Goal: Task Accomplishment & Management: Manage account settings

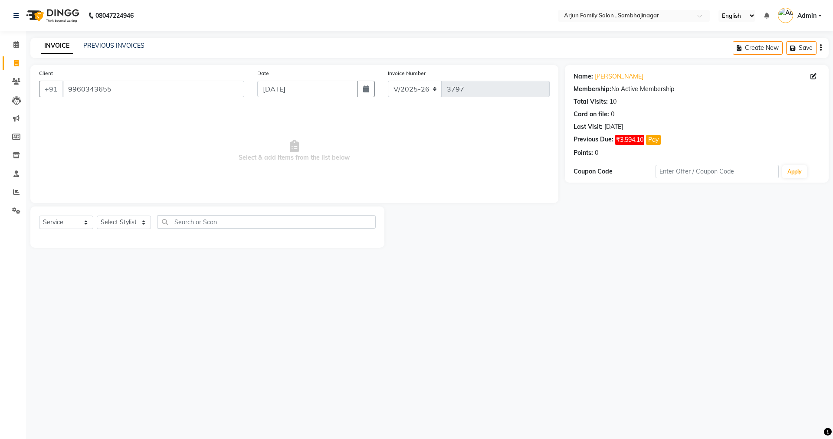
select select "6947"
select select "service"
click at [141, 87] on input "9960343655" at bounding box center [153, 89] width 182 height 16
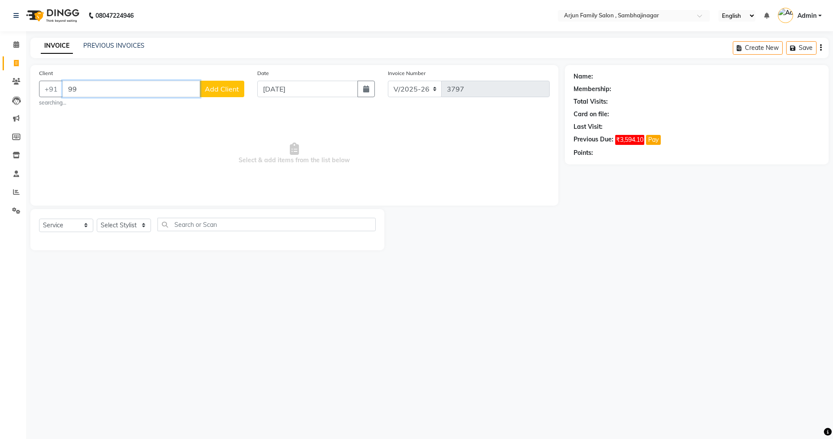
type input "9"
click at [120, 105] on span "[PERSON_NAME] 17" at bounding box center [106, 108] width 66 height 9
type input "9049858142"
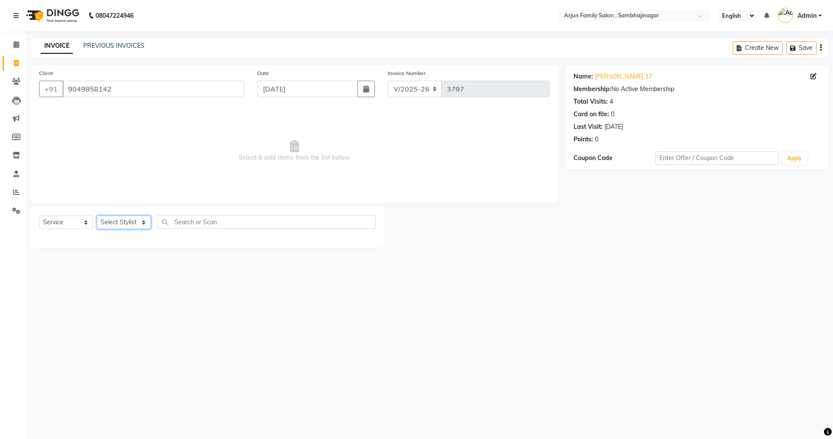
click at [120, 219] on select "Select Stylist arjun [PERSON_NAME] [PERSON_NAME] [PERSON_NAME] [PERSON_NAME]" at bounding box center [124, 221] width 54 height 13
select select "83793"
click at [97, 215] on select "Select Stylist arjun [PERSON_NAME] [PERSON_NAME] [PERSON_NAME] [PERSON_NAME]" at bounding box center [124, 221] width 54 height 13
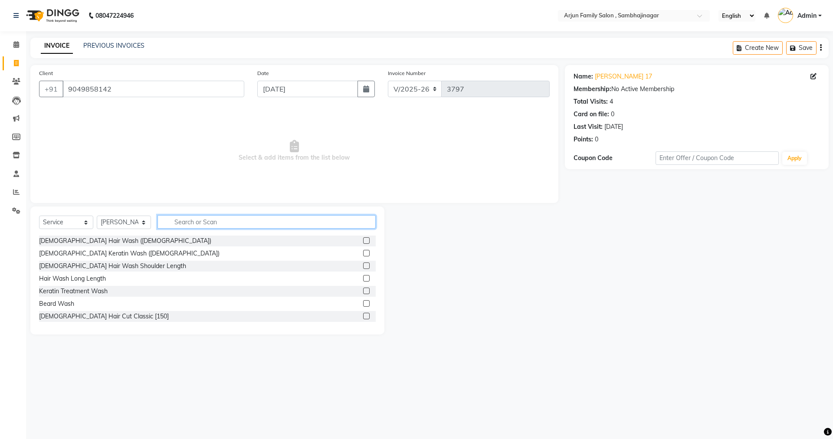
click at [189, 221] on input "text" at bounding box center [266, 221] width 218 height 13
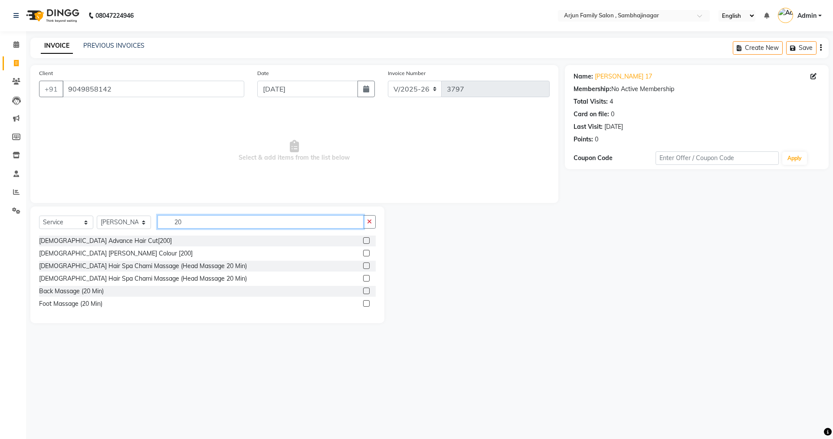
type input "2"
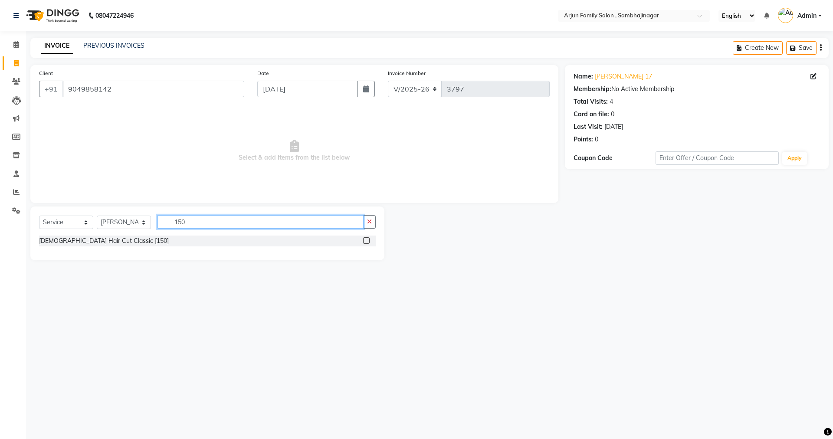
type input "150"
click at [366, 238] on label at bounding box center [366, 240] width 7 height 7
click at [366, 238] on input "checkbox" at bounding box center [366, 241] width 6 height 6
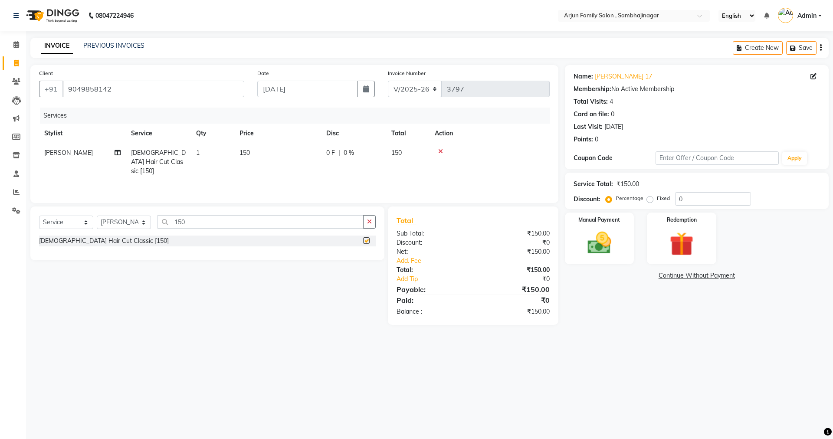
checkbox input "false"
click at [597, 242] on img at bounding box center [599, 243] width 40 height 29
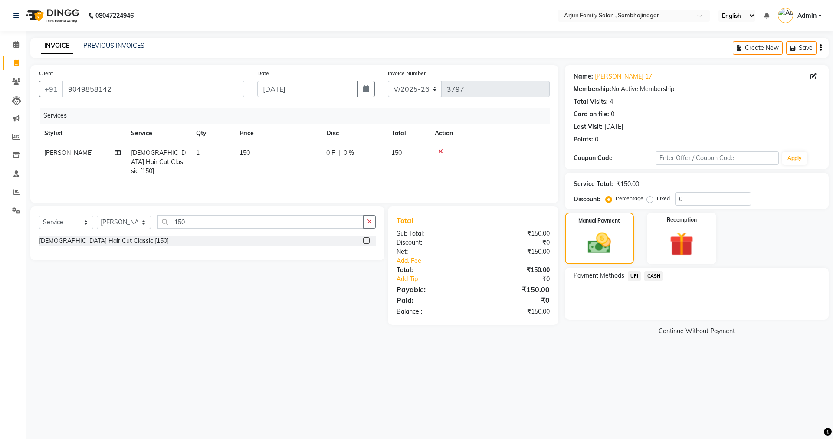
click at [635, 276] on span "UPI" at bounding box center [633, 276] width 13 height 10
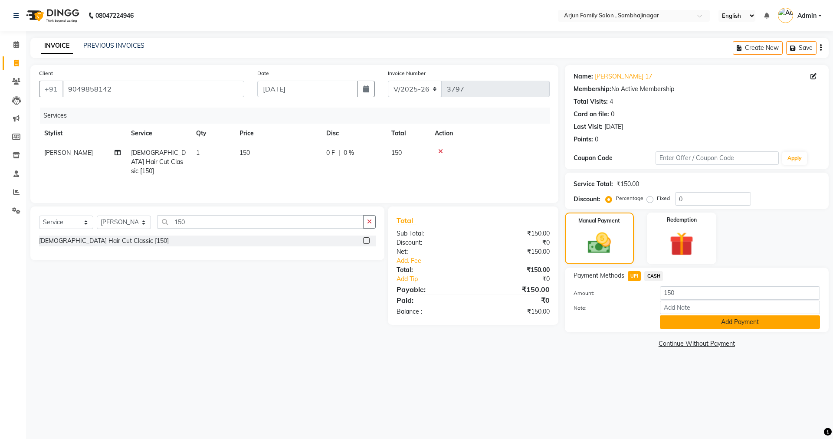
click at [741, 321] on button "Add Payment" at bounding box center [740, 321] width 160 height 13
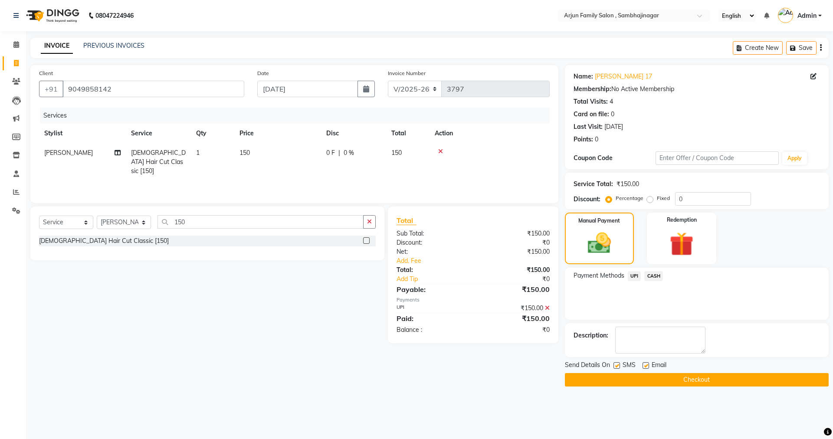
click at [710, 377] on button "Checkout" at bounding box center [697, 379] width 264 height 13
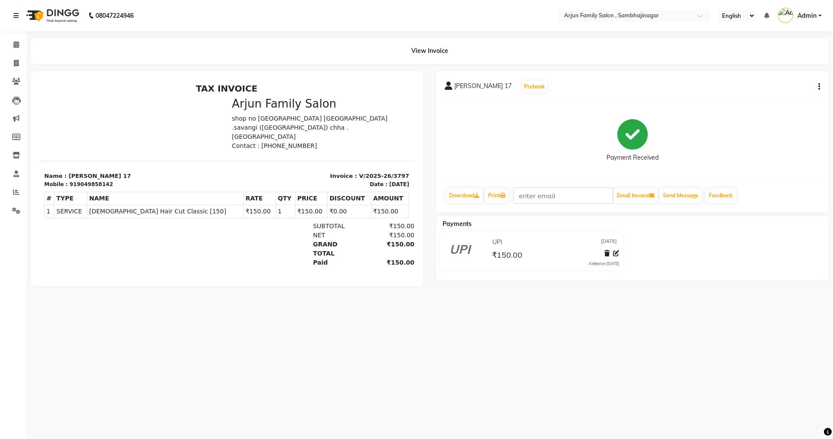
click at [15, 54] on li "Invoice" at bounding box center [13, 63] width 26 height 19
click at [15, 57] on link "Invoice" at bounding box center [13, 63] width 21 height 14
select select "service"
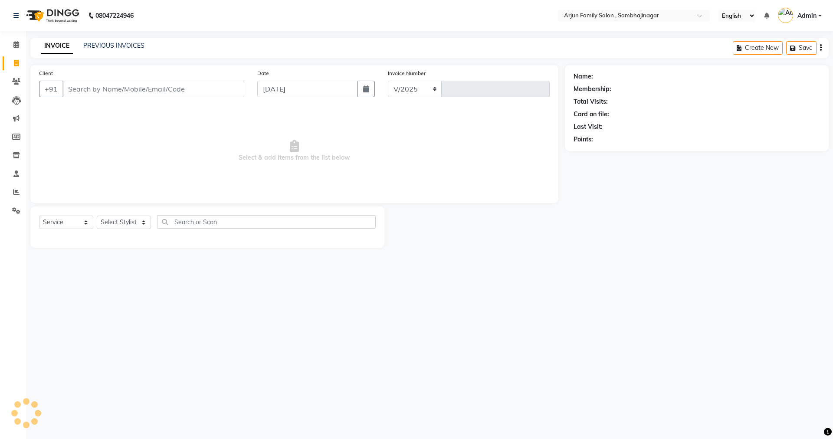
select select "6947"
type input "3798"
click at [93, 86] on input "Client" at bounding box center [153, 89] width 182 height 16
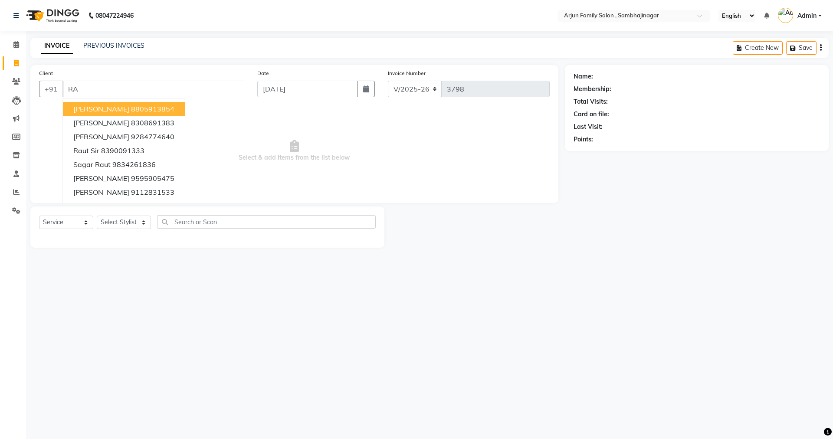
type input "R"
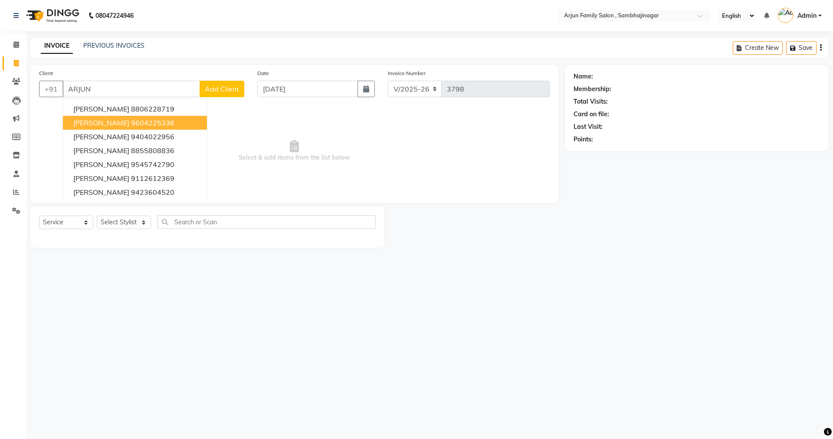
click at [113, 129] on button "[PERSON_NAME] 9604225336" at bounding box center [135, 123] width 144 height 14
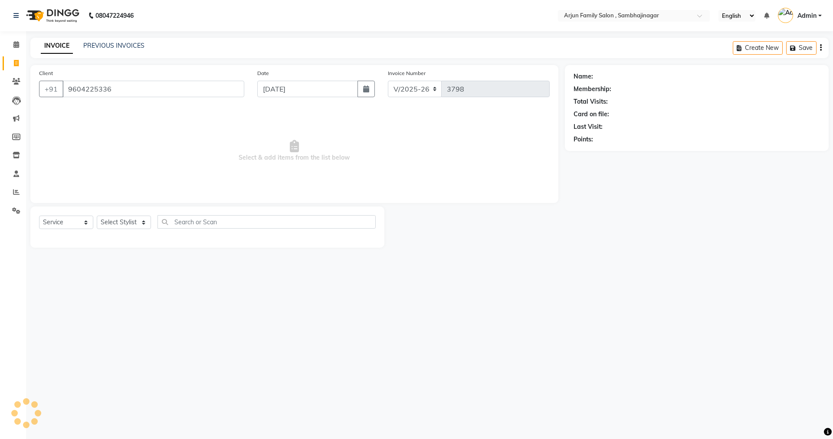
type input "9604225336"
click at [122, 218] on select "Select Stylist arjun [PERSON_NAME] [PERSON_NAME] [PERSON_NAME] [PERSON_NAME]" at bounding box center [124, 221] width 54 height 13
select select "83793"
click at [97, 215] on select "Select Stylist arjun [PERSON_NAME] [PERSON_NAME] [PERSON_NAME] [PERSON_NAME]" at bounding box center [124, 221] width 54 height 13
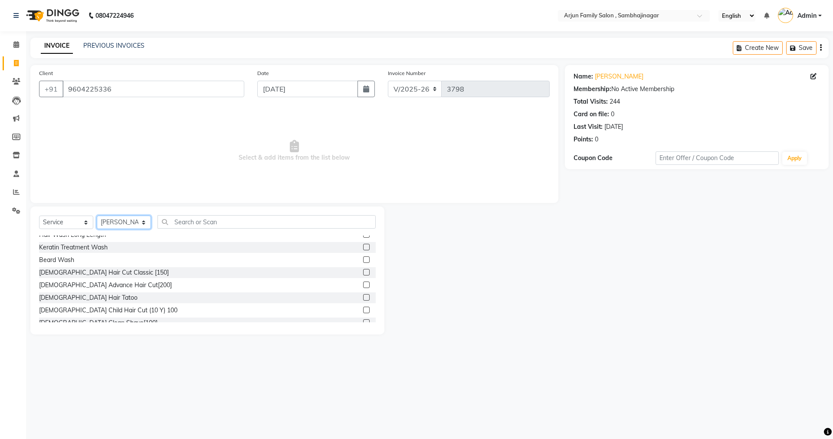
scroll to position [43, 0]
click at [102, 281] on div "[DEMOGRAPHIC_DATA] Advance Hair Cut[200]" at bounding box center [207, 285] width 336 height 11
click at [102, 287] on div "[DEMOGRAPHIC_DATA] Advance Hair Cut[200]" at bounding box center [105, 285] width 133 height 9
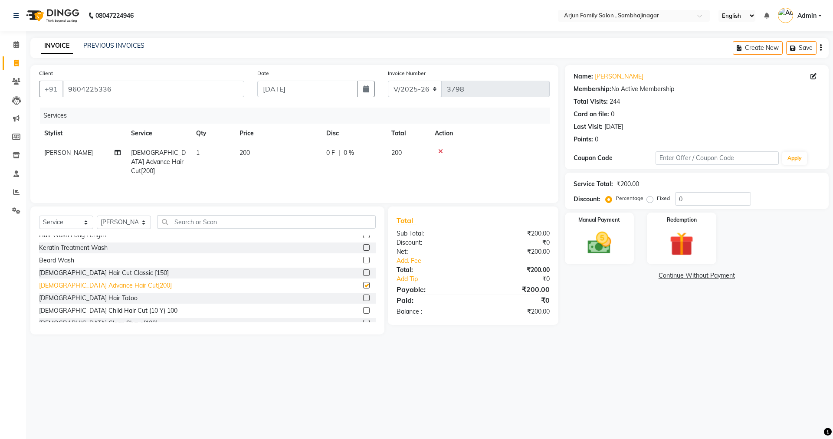
checkbox input "false"
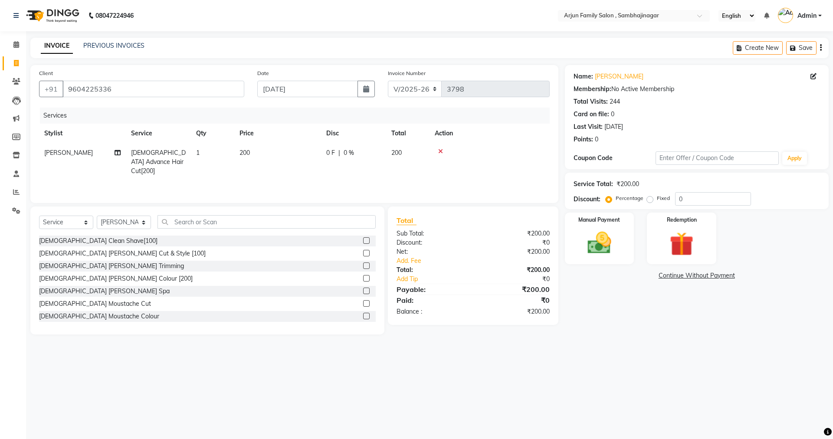
scroll to position [130, 0]
click at [108, 246] on div "[DEMOGRAPHIC_DATA] [PERSON_NAME] Cut & Style [100]" at bounding box center [122, 249] width 167 height 9
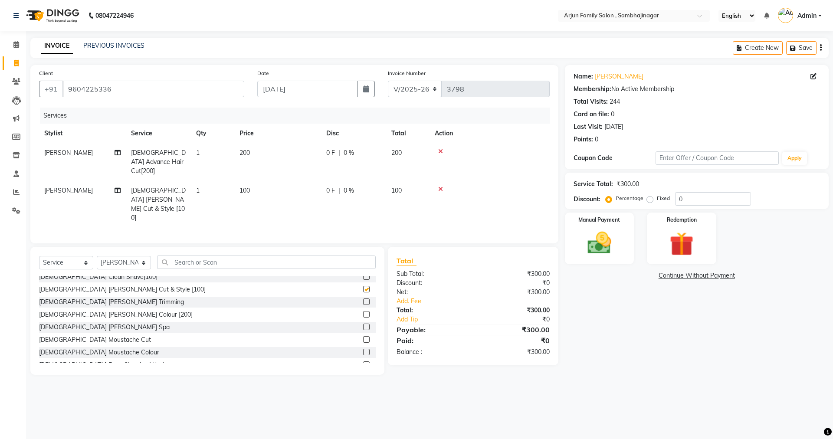
checkbox input "false"
click at [99, 310] on div "[DEMOGRAPHIC_DATA] [PERSON_NAME] Colour [200]" at bounding box center [115, 314] width 153 height 9
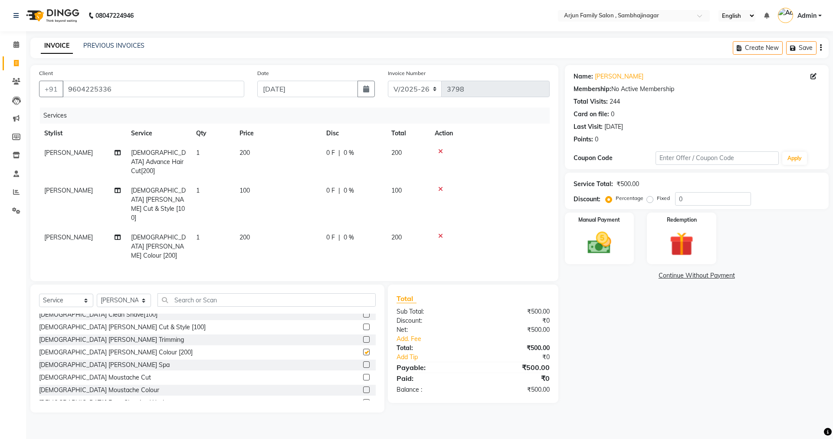
checkbox input "false"
click at [656, 198] on label "Fixed" at bounding box center [662, 198] width 13 height 8
click at [648, 198] on input "Fixed" at bounding box center [651, 198] width 6 height 6
radio input "true"
click at [693, 196] on input "0" at bounding box center [713, 198] width 76 height 13
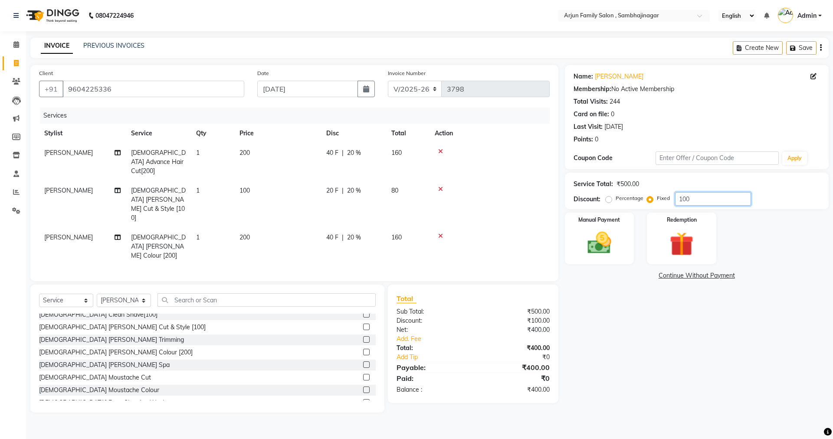
type input "100"
drag, startPoint x: 663, startPoint y: 335, endPoint x: 573, endPoint y: 248, distance: 124.8
click at [661, 333] on div "Name: [PERSON_NAME] Membership: No Active Membership Total Visits: 244 Card on …" at bounding box center [700, 238] width 270 height 347
drag, startPoint x: 584, startPoint y: 228, endPoint x: 571, endPoint y: 225, distance: 13.2
click at [571, 225] on div "Manual Payment" at bounding box center [599, 238] width 72 height 53
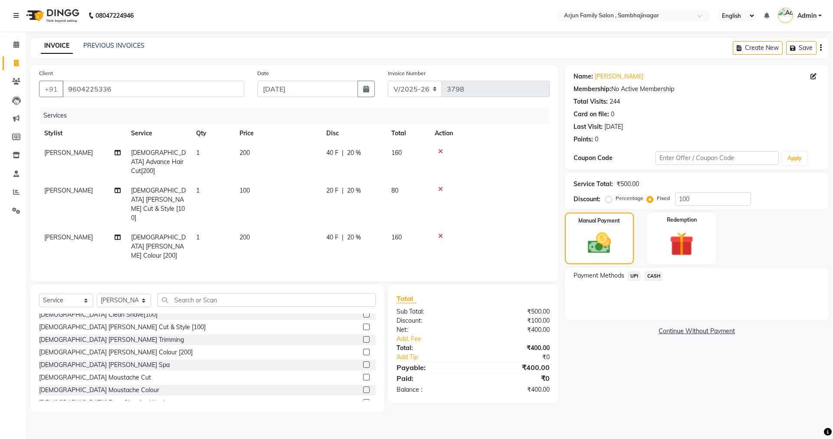
click at [636, 273] on span "UPI" at bounding box center [633, 276] width 13 height 10
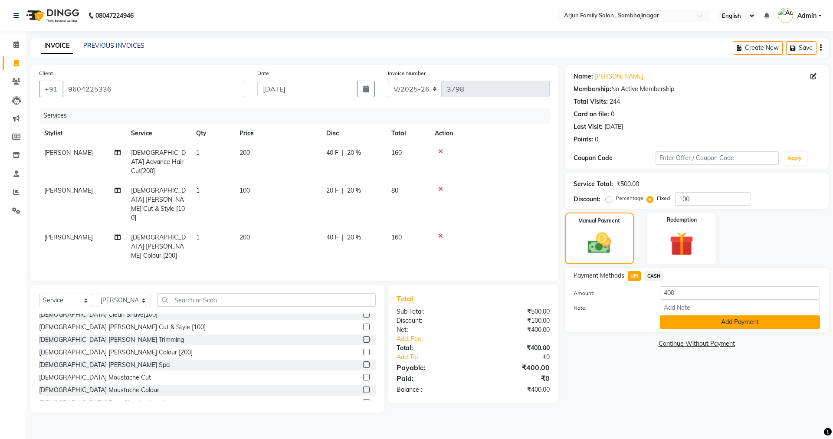
click at [722, 326] on button "Add Payment" at bounding box center [740, 321] width 160 height 13
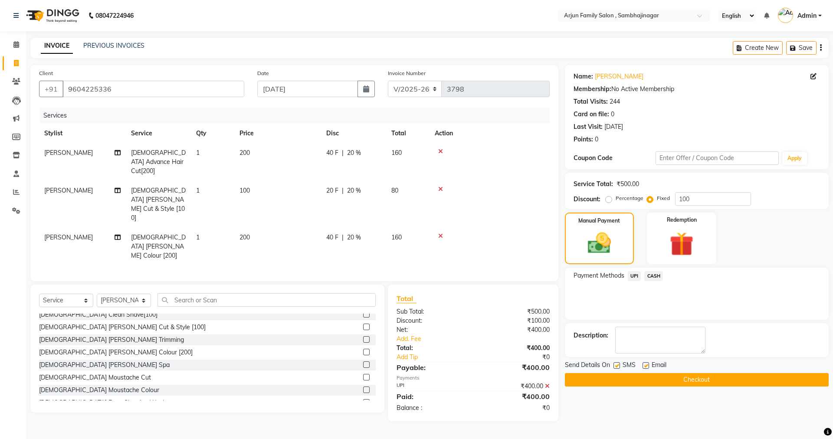
click at [728, 369] on div "Send Details On SMS Email" at bounding box center [697, 365] width 264 height 11
click at [728, 382] on button "Checkout" at bounding box center [697, 379] width 264 height 13
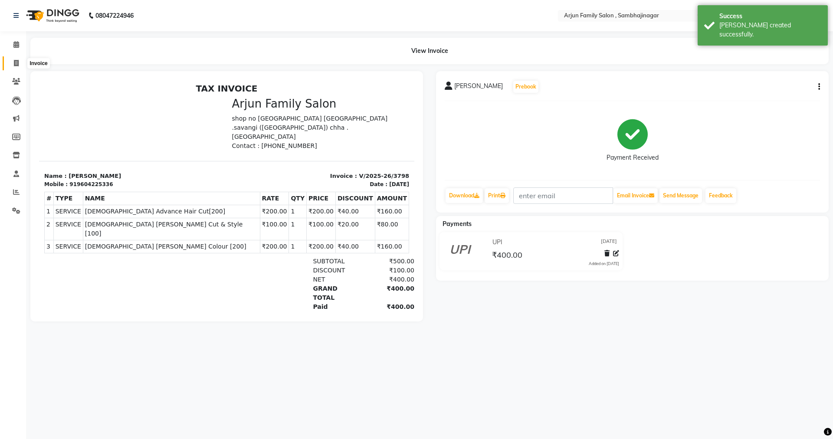
click at [14, 60] on icon at bounding box center [16, 63] width 5 height 7
select select "service"
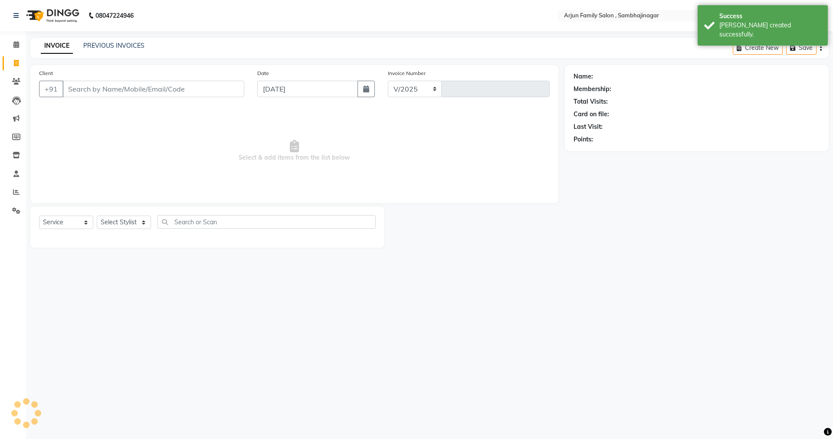
select select "6947"
type input "3799"
click at [18, 196] on span at bounding box center [16, 192] width 15 height 10
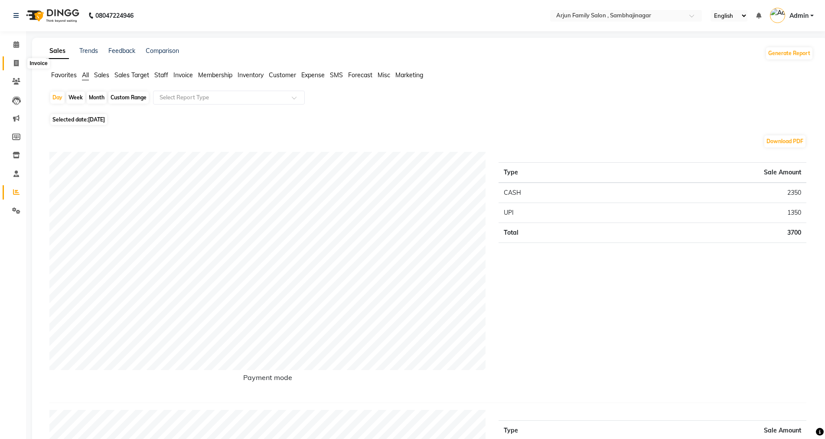
click at [14, 65] on icon at bounding box center [16, 63] width 5 height 7
select select "service"
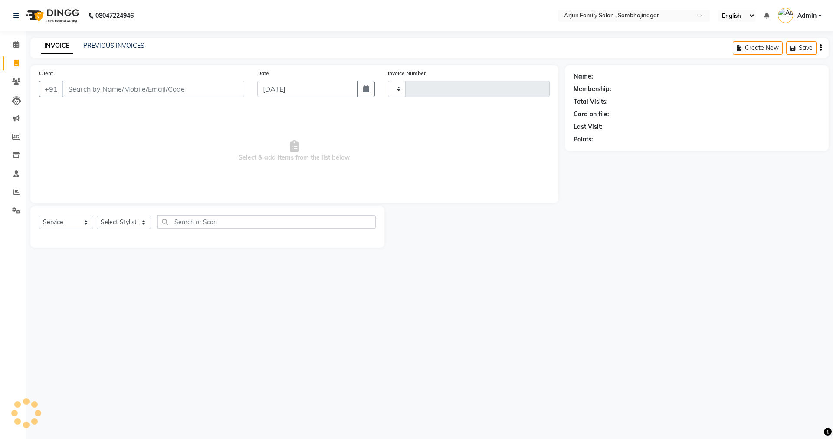
type input "3799"
select select "6947"
click at [127, 37] on div "08047224946 Select Location × Arjun Family Salon , Sambhajinagar English ENGLIS…" at bounding box center [416, 219] width 833 height 439
drag, startPoint x: 127, startPoint y: 40, endPoint x: 128, endPoint y: 46, distance: 6.2
click at [127, 43] on div "INVOICE PREVIOUS INVOICES Create New Save" at bounding box center [429, 48] width 798 height 20
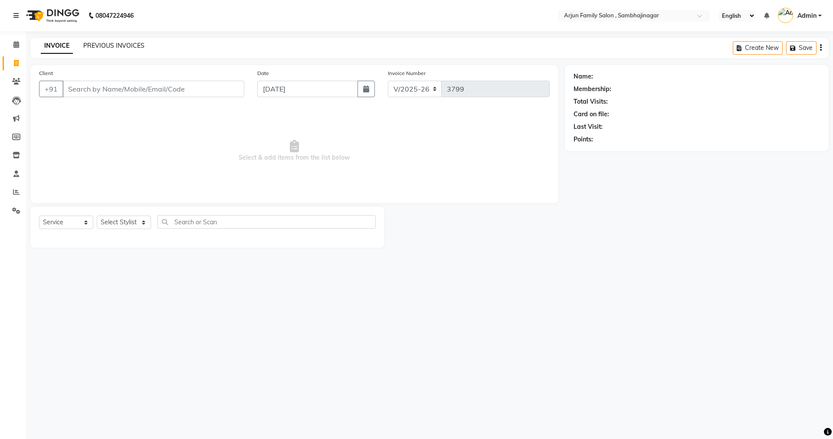
click at [129, 46] on link "PREVIOUS INVOICES" at bounding box center [113, 46] width 61 height 8
